Goal: Transaction & Acquisition: Purchase product/service

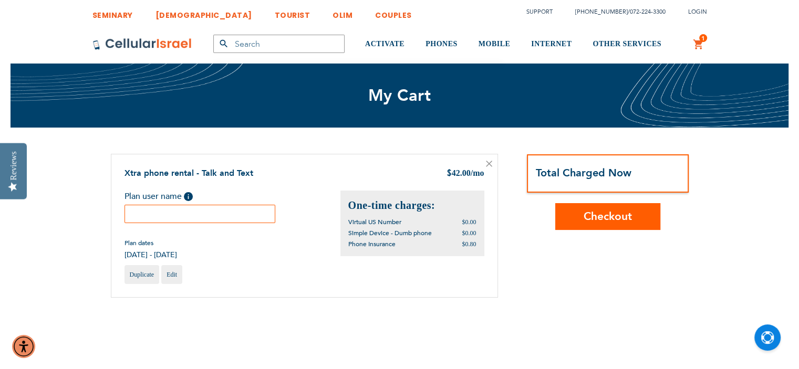
click at [209, 216] on input "text" at bounding box center [199, 214] width 151 height 18
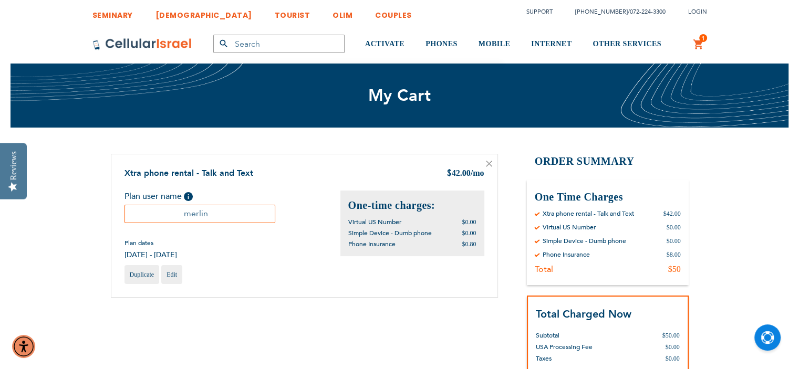
click at [181, 216] on input "merlin" at bounding box center [199, 214] width 151 height 18
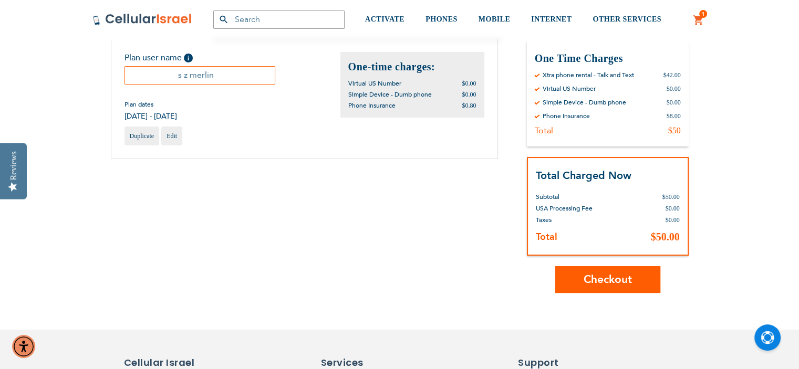
scroll to position [158, 0]
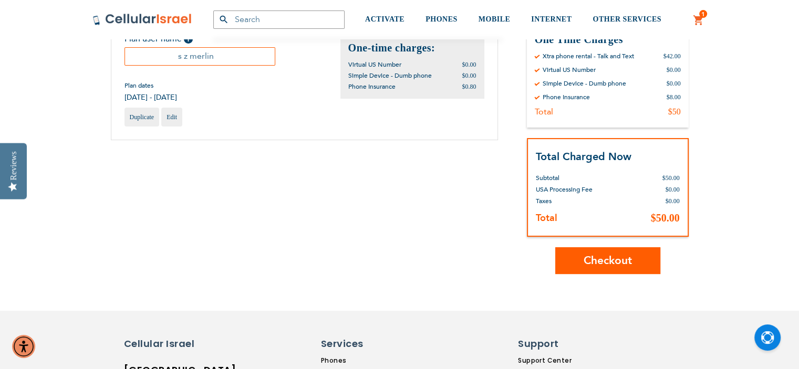
type input "s z merlin"
click at [607, 259] on span "Checkout" at bounding box center [607, 260] width 48 height 15
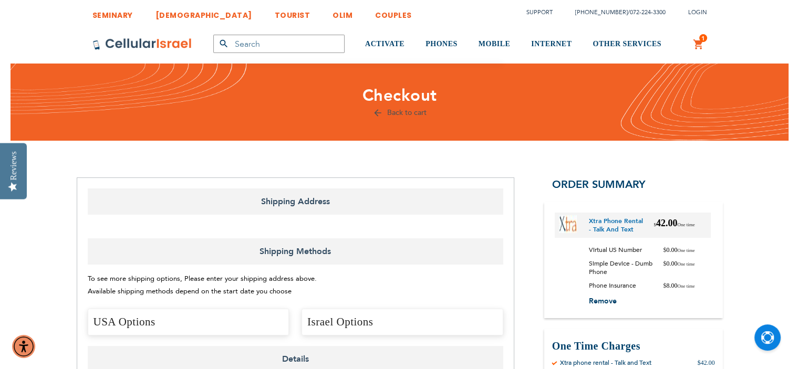
select select "US"
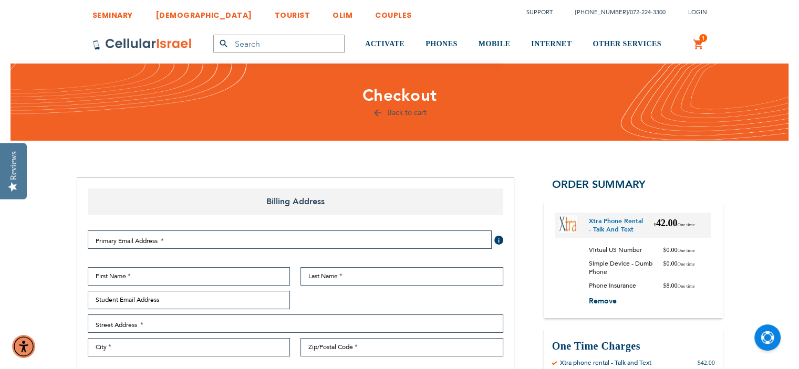
select select "US"
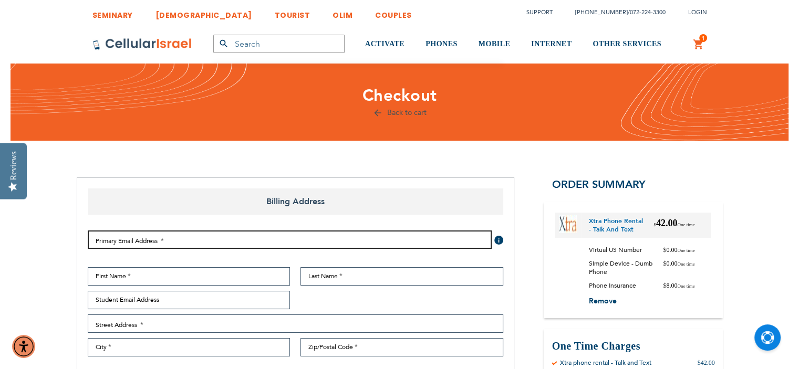
click at [450, 238] on input "Email Address" at bounding box center [290, 239] width 404 height 18
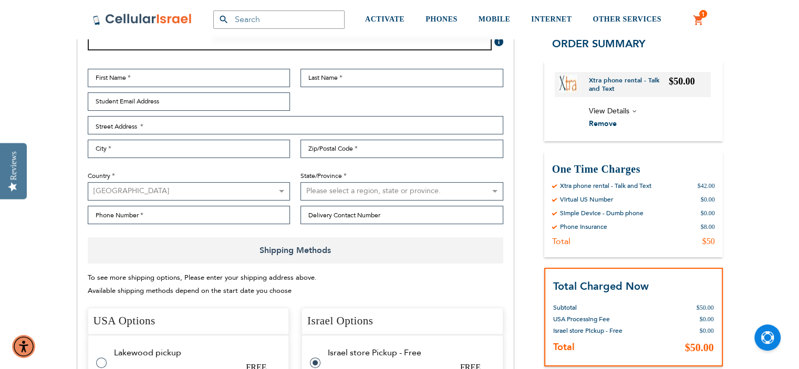
scroll to position [210, 0]
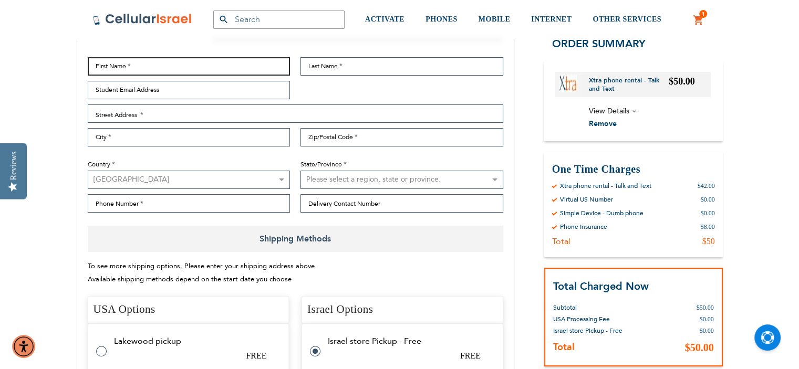
click at [182, 57] on input "First Name" at bounding box center [189, 66] width 203 height 18
type input "[PERSON_NAME]"
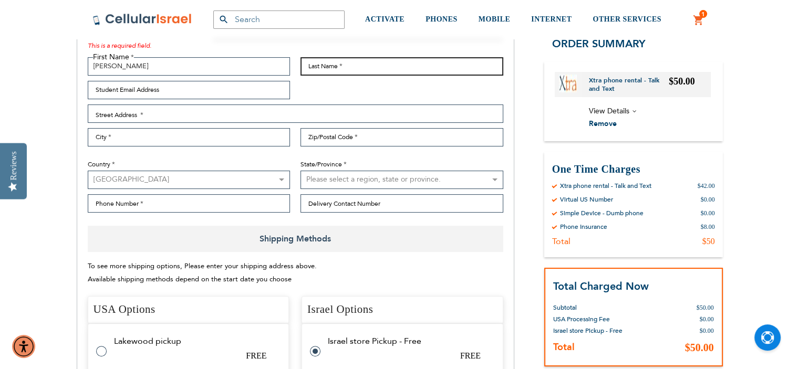
type input "Merlin"
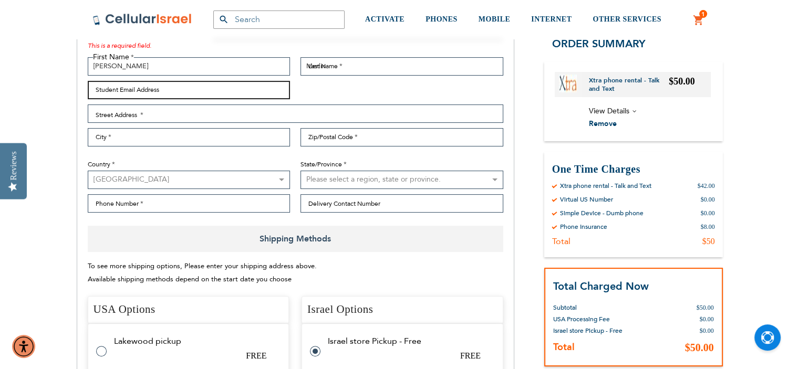
type input "[EMAIL_ADDRESS][DOMAIN_NAME]"
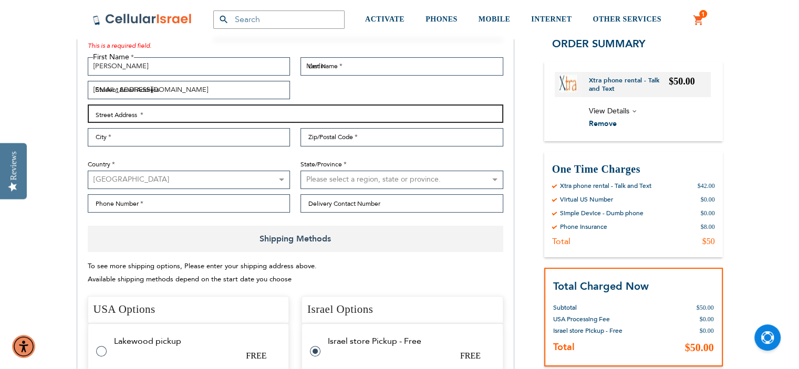
type input "[STREET_ADDRESS][PERSON_NAME]"
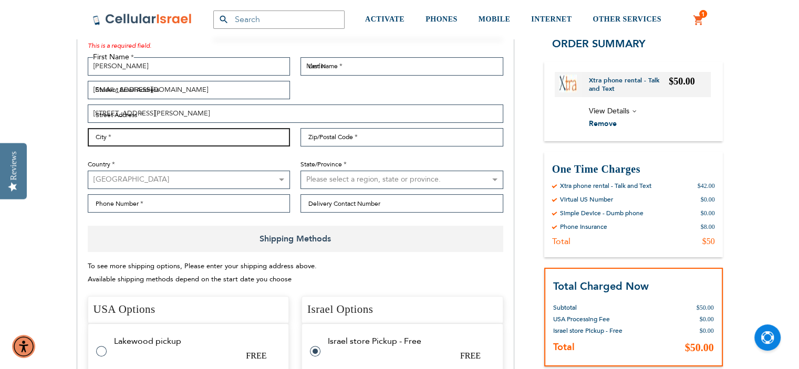
type input "Lakewood"
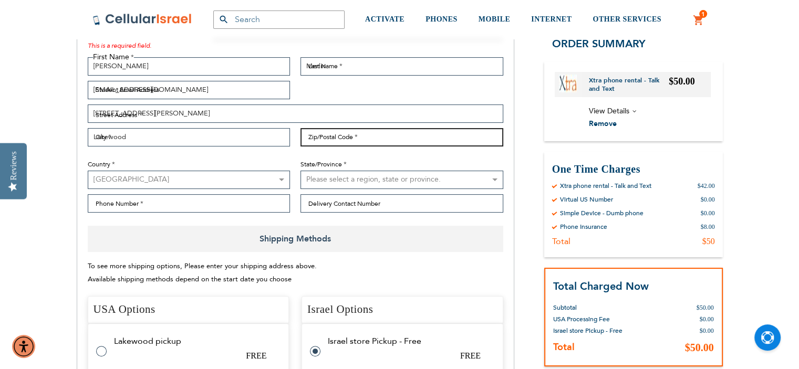
type input "08701"
select select "41"
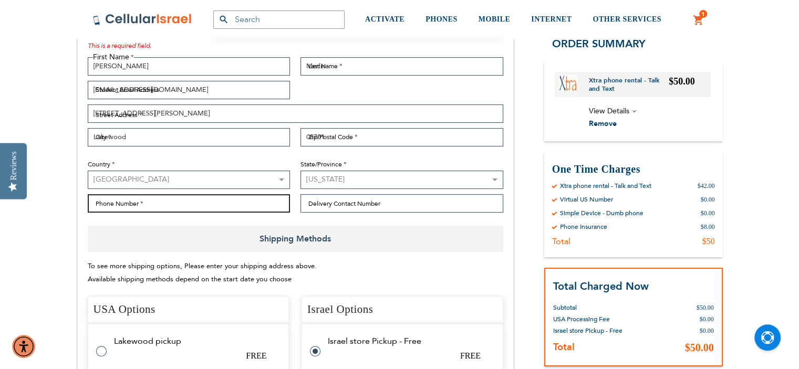
type input "7322765380"
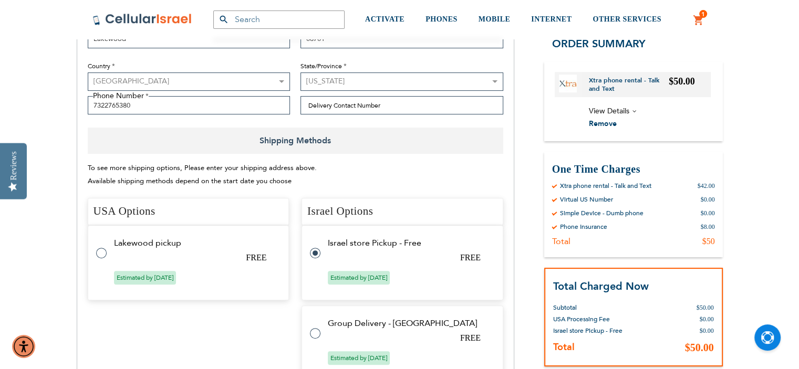
scroll to position [420, 0]
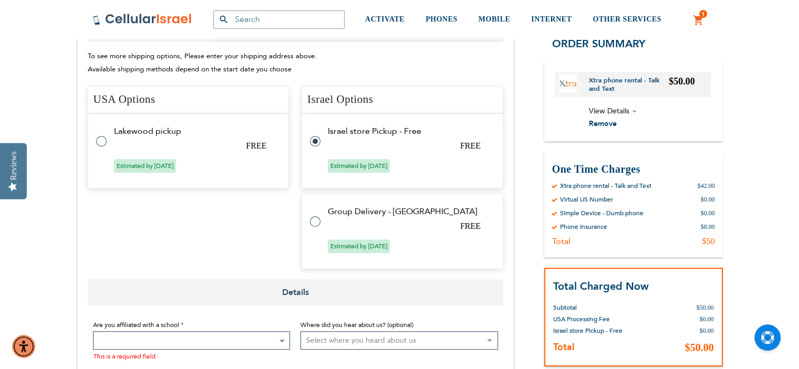
click at [99, 135] on label at bounding box center [106, 135] width 21 height 0
radio input "true"
radio input "false"
click at [277, 346] on span at bounding box center [281, 340] width 11 height 17
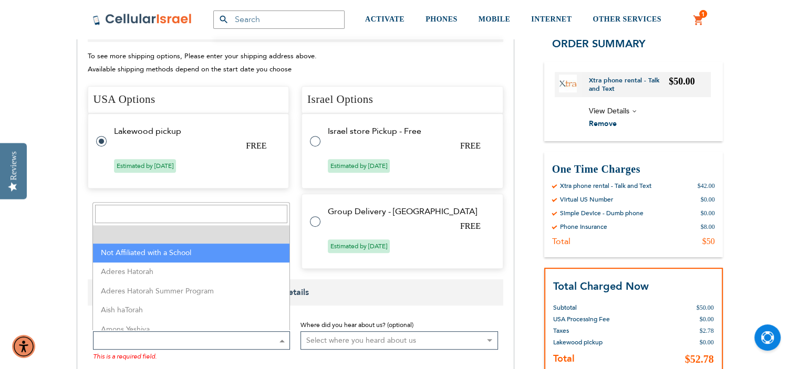
select select "199"
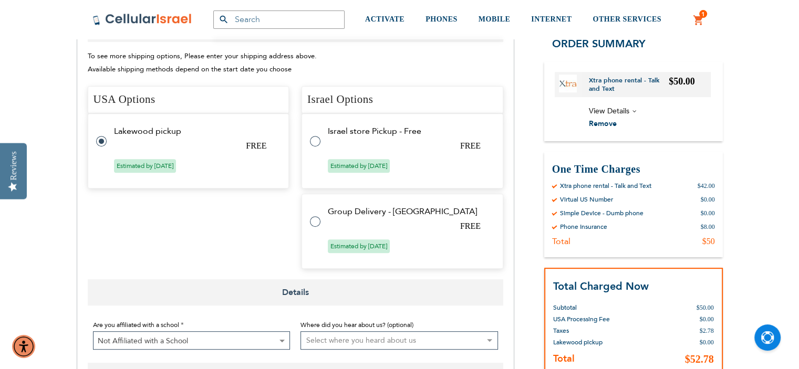
click at [374, 340] on select "Select where you heard about us Existing Customer Friend Other School/Group BP …" at bounding box center [398, 340] width 197 height 18
select select "3"
click at [300, 331] on select "Select where you heard about us Existing Customer Friend Other School/Group BP …" at bounding box center [398, 340] width 197 height 18
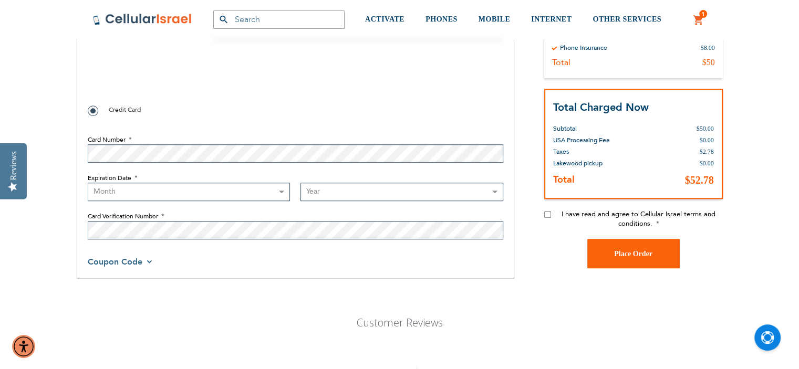
scroll to position [788, 0]
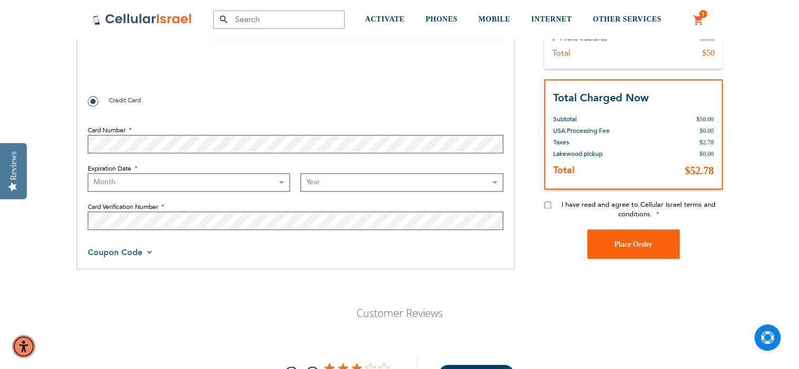
checkbox input "true"
click at [117, 178] on select "Month [DATE] - [DATE] - [DATE] - [DATE] - [DATE] - [DATE] - [DATE] - [DATE] - […" at bounding box center [189, 182] width 203 height 18
select select "3"
click at [88, 173] on select "Month [DATE] - [DATE] - [DATE] - [DATE] - [DATE] - [DATE] - [DATE] - [DATE] - […" at bounding box center [189, 182] width 203 height 18
click at [340, 180] on select "Year [DATE] 2026 2027 2028 2029 2030 2031 2032 2033 2034 2035 2036 2037 2038 20…" at bounding box center [401, 182] width 203 height 18
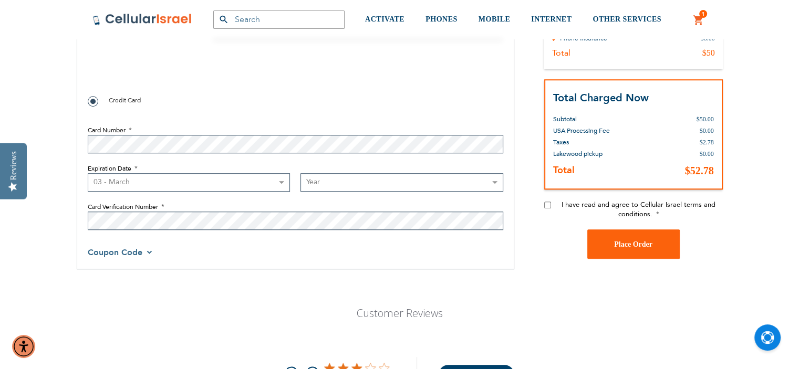
select select "2029"
click at [300, 173] on select "Year [DATE] 2026 2027 2028 2029 2030 2031 2032 2033 2034 2035 2036 2037 2038 20…" at bounding box center [401, 182] width 203 height 18
click at [358, 249] on div "Coupon Code" at bounding box center [295, 252] width 415 height 13
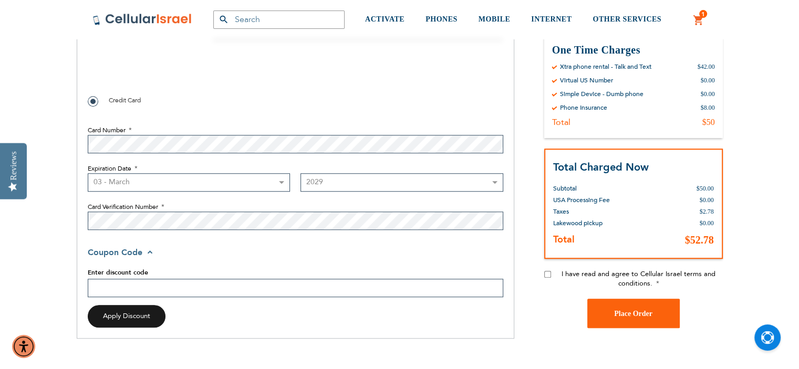
click at [159, 287] on input "Enter discount code" at bounding box center [295, 288] width 415 height 18
click at [548, 272] on input "I have read and agree to Cellular Israel terms and conditions." at bounding box center [547, 274] width 7 height 7
checkbox input "true"
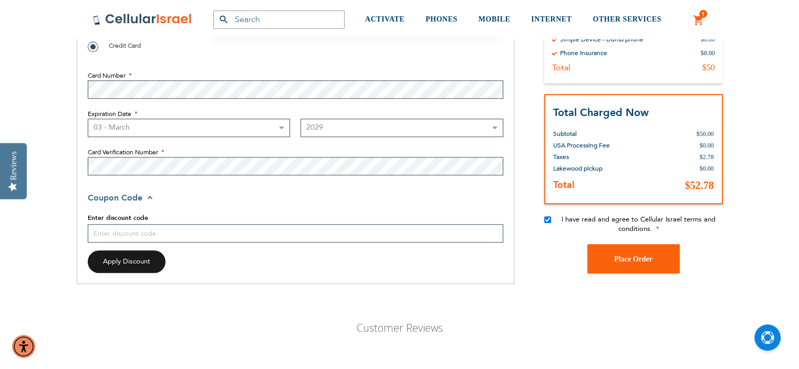
scroll to position [893, 0]
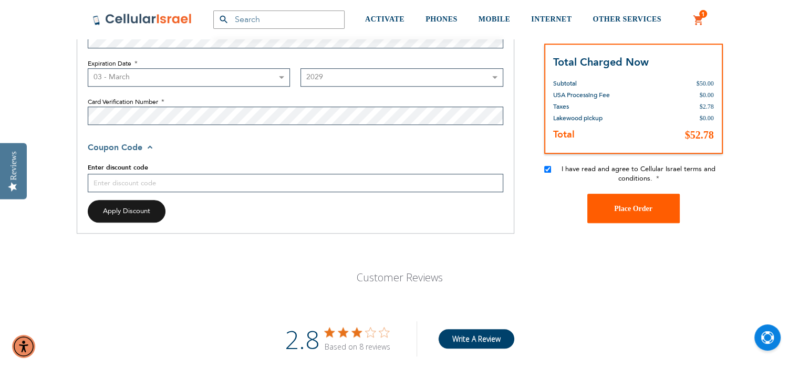
click at [611, 212] on button "Place Order" at bounding box center [633, 208] width 92 height 29
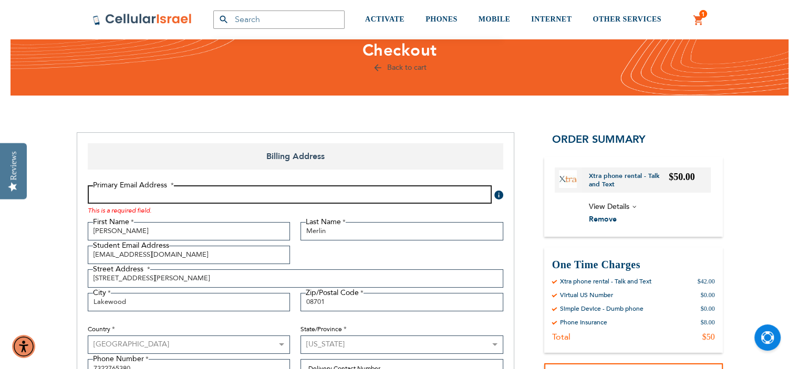
click at [193, 185] on input "Email Address" at bounding box center [290, 194] width 404 height 18
type input "[EMAIL_ADDRESS][DOMAIN_NAME]"
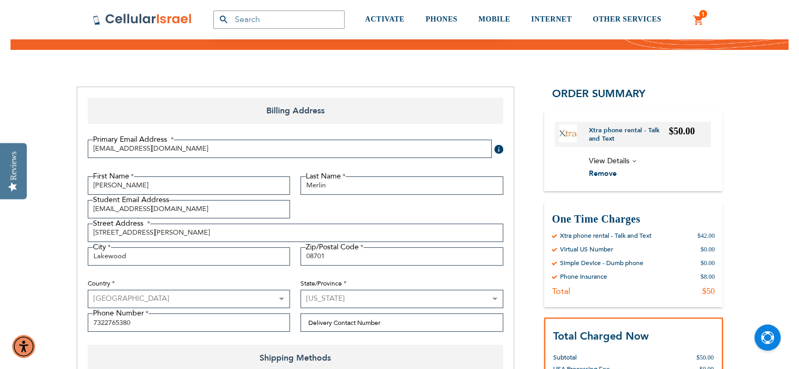
scroll to position [150, 0]
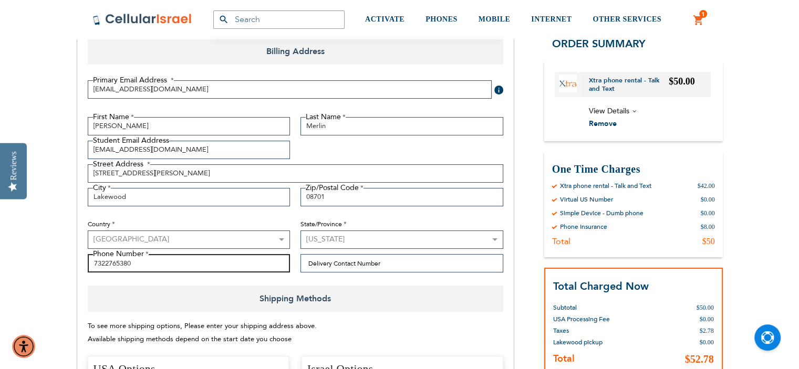
drag, startPoint x: 137, startPoint y: 262, endPoint x: 78, endPoint y: 258, distance: 58.9
type input "3473824027"
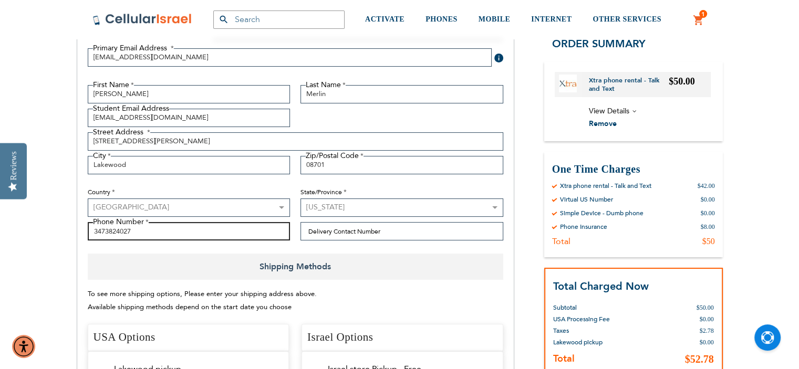
checkbox input "false"
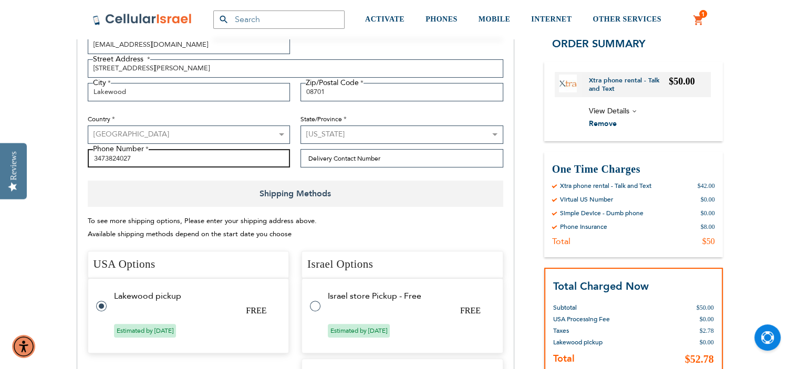
type input "3473824027"
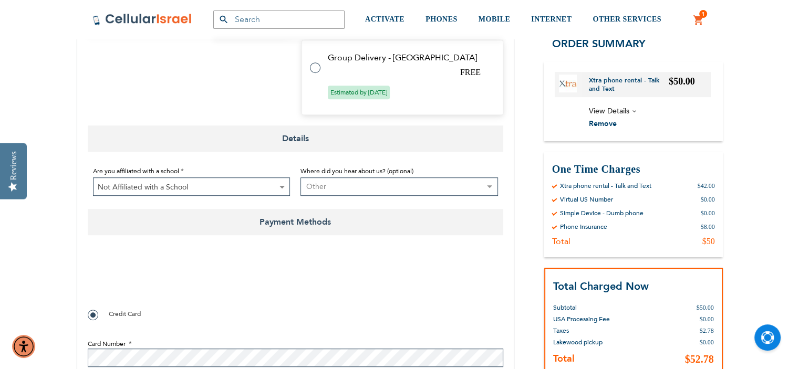
scroll to position [566, 0]
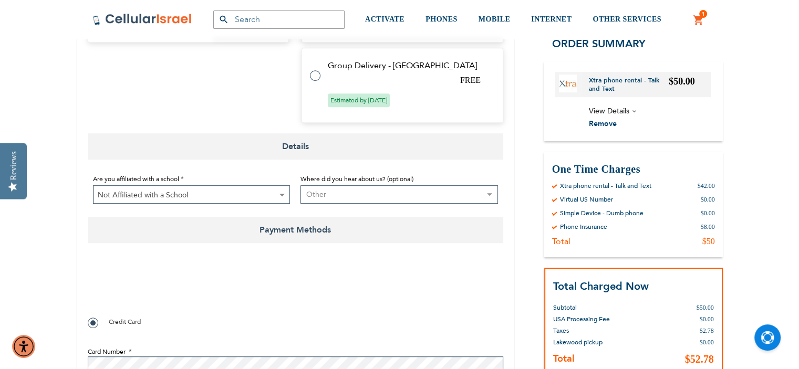
checkbox input "true"
click at [274, 188] on span "Not Affiliated with a School" at bounding box center [191, 195] width 196 height 18
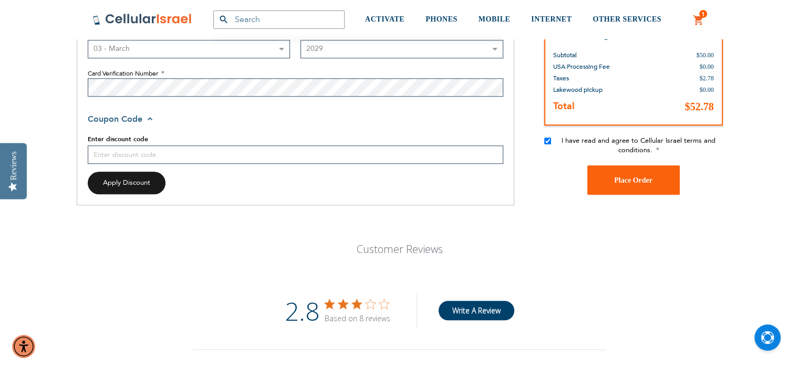
scroll to position [933, 0]
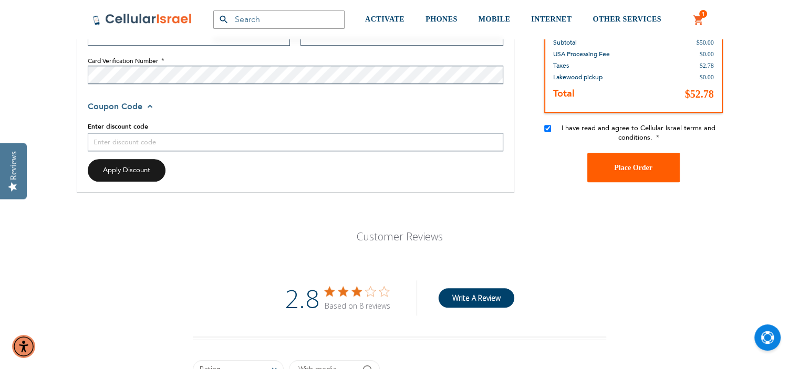
click at [641, 167] on span "Place Order" at bounding box center [633, 168] width 38 height 8
